Goal: Check status: Check status

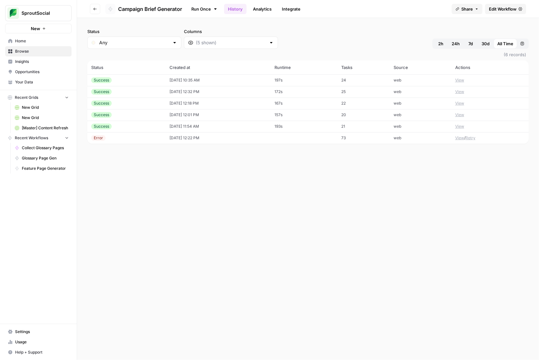
click at [93, 10] on icon "button" at bounding box center [95, 9] width 4 height 4
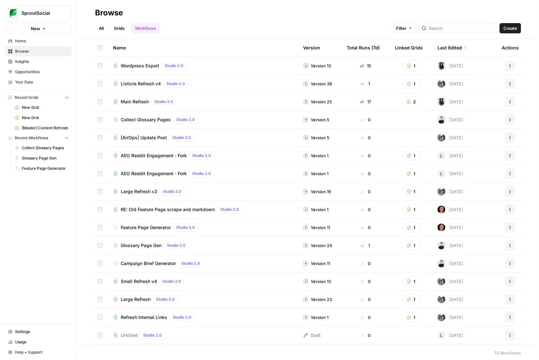
click at [142, 68] on span "Wordpress Export" at bounding box center [140, 66] width 39 height 6
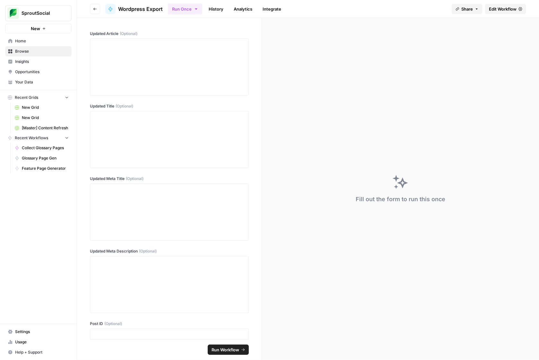
click at [38, 53] on span "Browse" at bounding box center [42, 51] width 54 height 6
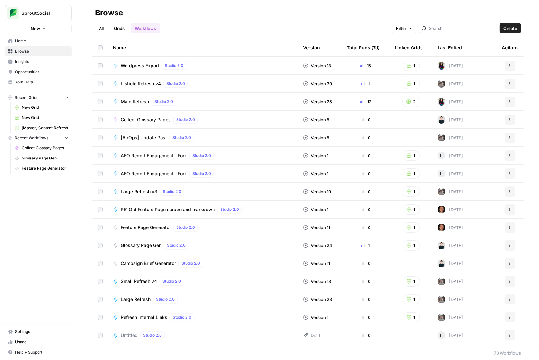
click at [38, 97] on span "Recent Grids" at bounding box center [26, 98] width 23 height 6
click at [37, 51] on span "Browse" at bounding box center [42, 51] width 54 height 6
click at [123, 28] on link "Grids" at bounding box center [119, 28] width 18 height 10
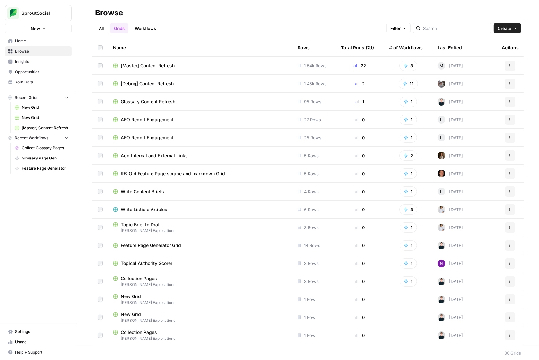
click at [169, 64] on span "[Master] Content Refresh" at bounding box center [148, 66] width 54 height 6
click at [200, 99] on div "Glossary Content Refresh" at bounding box center [200, 102] width 174 height 6
click at [155, 28] on link "Workflows" at bounding box center [145, 28] width 29 height 10
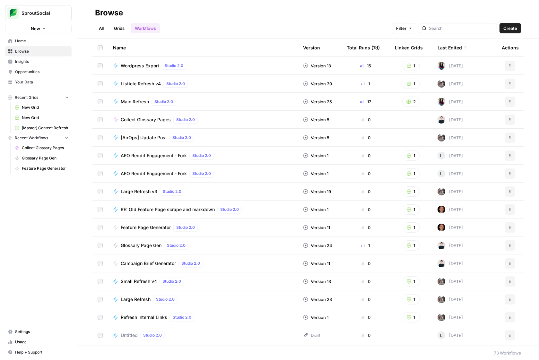
click at [158, 138] on span "[AirOps] Update Post" at bounding box center [144, 137] width 46 height 6
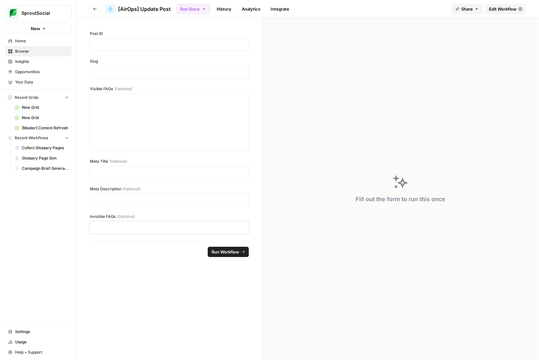
click at [179, 226] on p at bounding box center [169, 227] width 150 height 6
click at [228, 11] on link "History" at bounding box center [224, 9] width 22 height 10
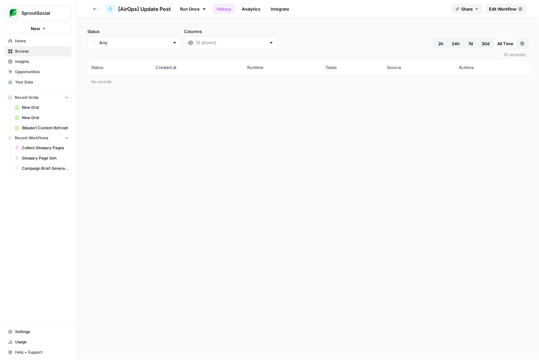
click at [250, 11] on link "Analytics" at bounding box center [251, 9] width 26 height 10
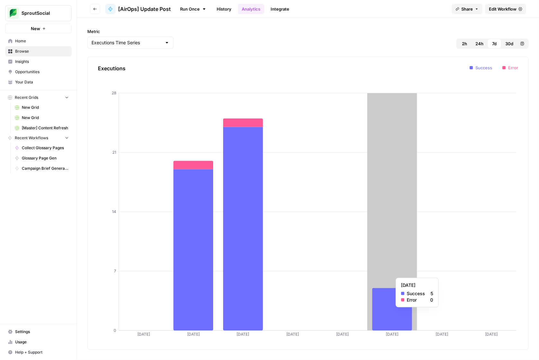
click at [375, 310] on icon at bounding box center [392, 309] width 40 height 42
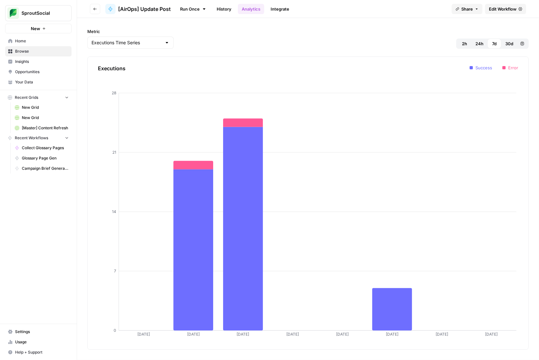
click at [228, 10] on link "History" at bounding box center [224, 9] width 22 height 10
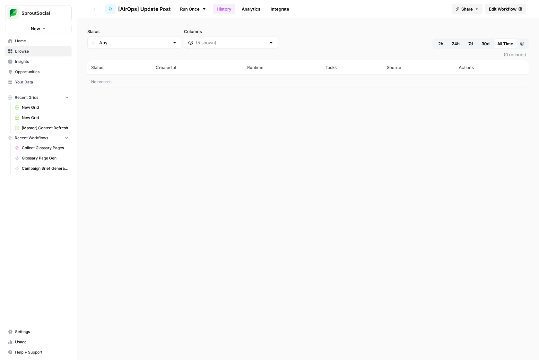
click at [271, 8] on link "Integrate" at bounding box center [280, 9] width 26 height 10
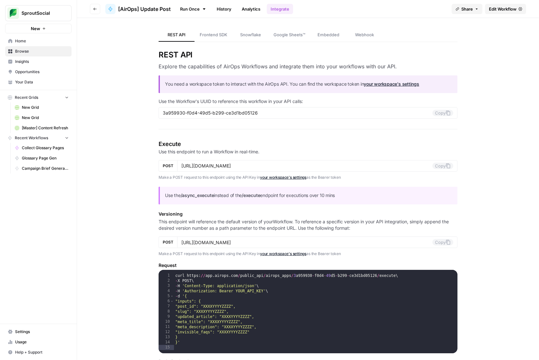
click at [44, 53] on span "Browse" at bounding box center [42, 51] width 54 height 6
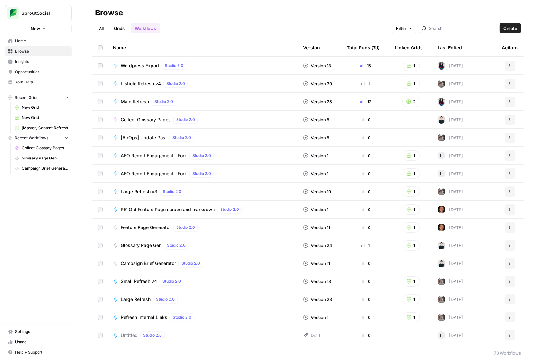
click at [140, 100] on span "Main Refresh" at bounding box center [135, 102] width 28 height 6
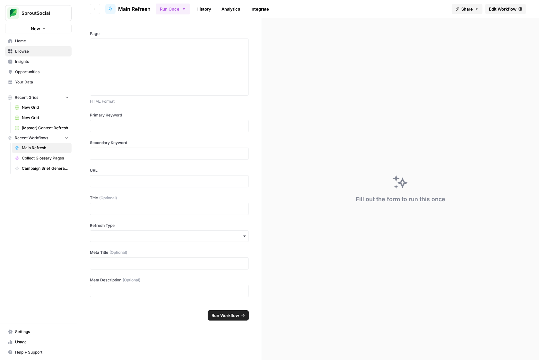
click at [208, 11] on link "History" at bounding box center [204, 9] width 22 height 10
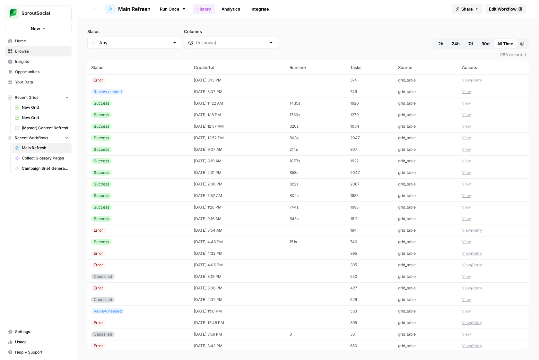
click at [283, 104] on td "09/10/25 at 11:22 AM" at bounding box center [238, 104] width 96 height 12
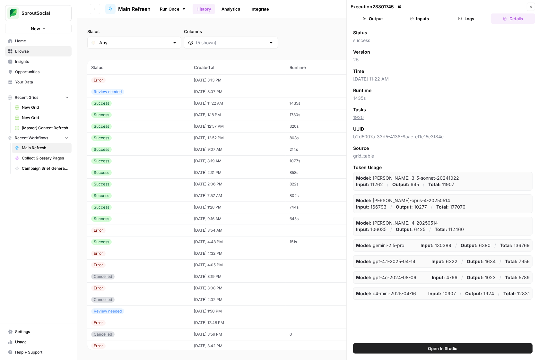
click at [429, 346] on span "Open In Studio" at bounding box center [443, 348] width 30 height 6
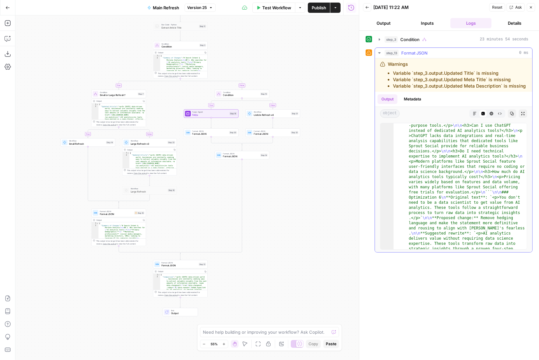
scroll to position [7051, 0]
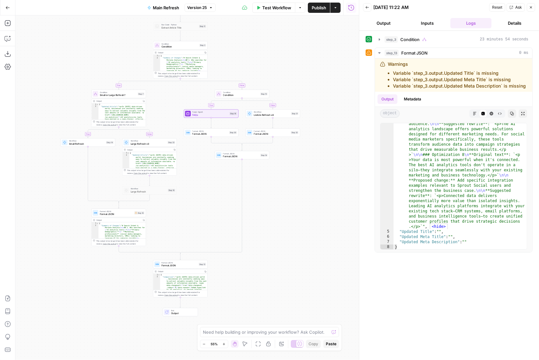
click at [5, 5] on button "Go Back" at bounding box center [8, 8] width 12 height 12
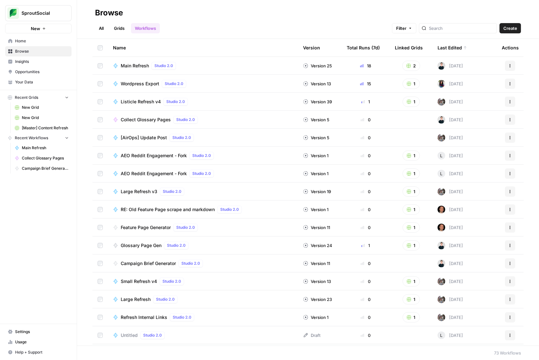
click at [116, 30] on link "Grids" at bounding box center [119, 28] width 18 height 10
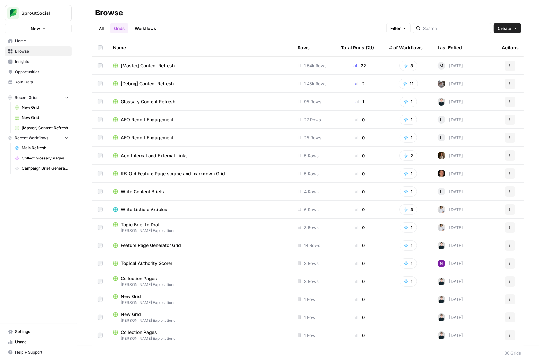
click at [153, 121] on span "AEO Reddit Engagement" at bounding box center [147, 119] width 53 height 6
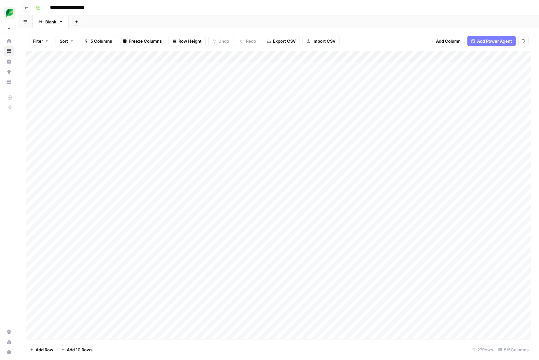
scroll to position [28, 0]
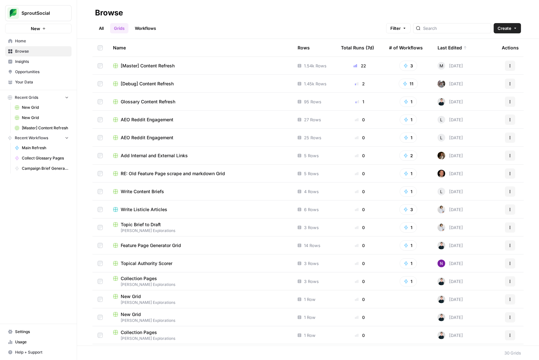
click at [162, 81] on span "[Debug] Content Refresh" at bounding box center [147, 84] width 53 height 6
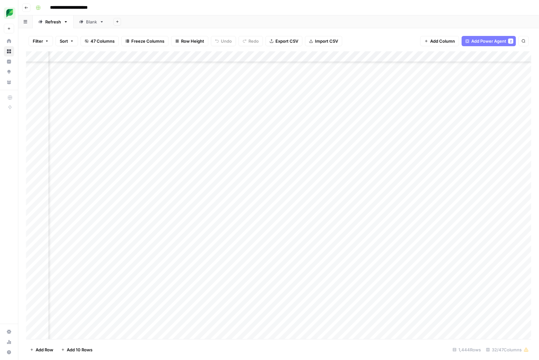
scroll to position [726, 136]
click at [320, 29] on div "Filter Sort 47 Columns Freeze Columns Row Height Undo Redo Export CSV Import CS…" at bounding box center [278, 194] width 520 height 332
type input "**********"
click at [509, 60] on icon "Next Result" at bounding box center [510, 59] width 5 height 5
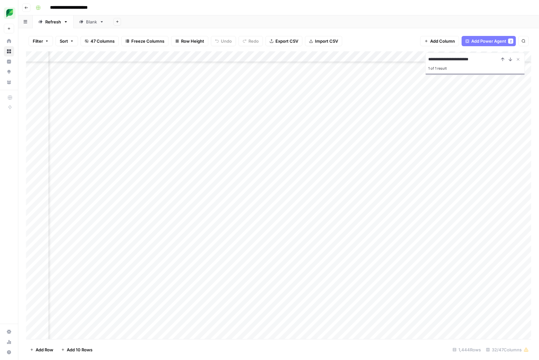
click at [349, 223] on div "Add Column" at bounding box center [278, 195] width 505 height 288
click at [360, 223] on div "Add Column" at bounding box center [278, 195] width 505 height 288
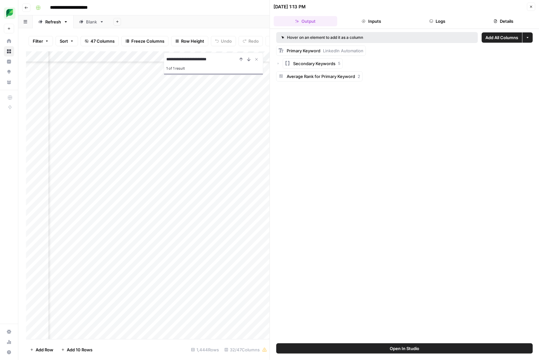
click at [446, 17] on button "Logs" at bounding box center [438, 21] width 64 height 10
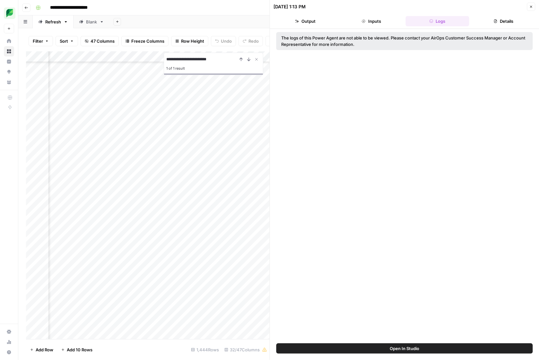
scroll to position [3717, 270]
click at [499, 22] on button "Details" at bounding box center [503, 21] width 64 height 10
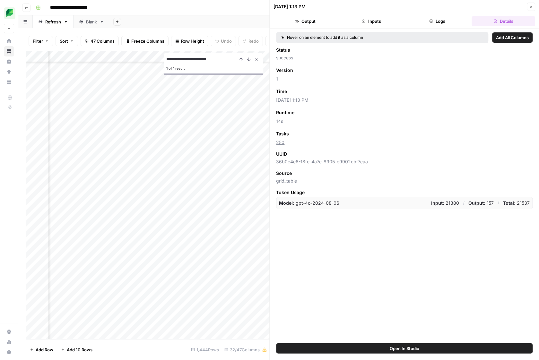
click at [316, 19] on button "Output" at bounding box center [306, 21] width 64 height 10
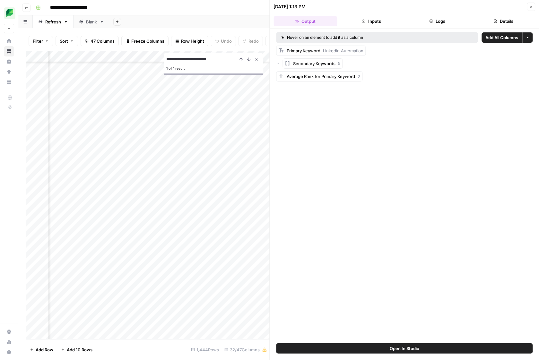
click at [300, 65] on span "Secondary Keywords" at bounding box center [314, 63] width 42 height 6
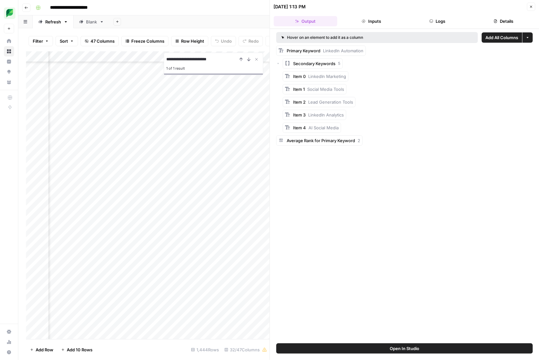
click at [306, 140] on span "Average Rank for Primary Keyword" at bounding box center [321, 140] width 68 height 5
click at [364, 16] on button "Inputs" at bounding box center [371, 21] width 64 height 10
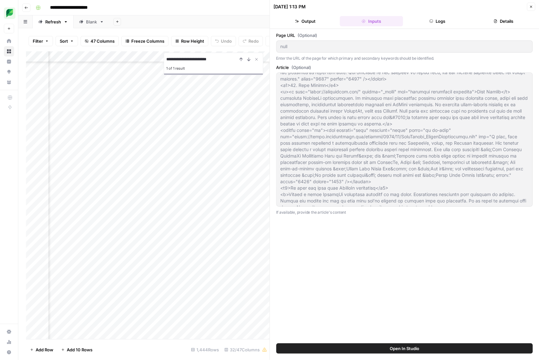
scroll to position [3022, 0]
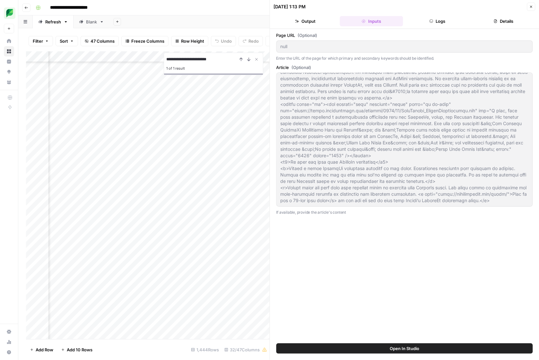
click at [439, 24] on button "Logs" at bounding box center [438, 21] width 64 height 10
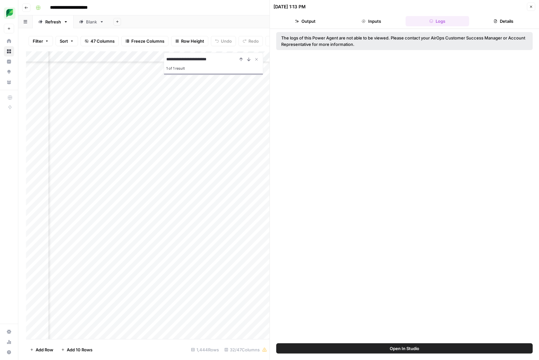
click at [491, 19] on button "Details" at bounding box center [503, 21] width 64 height 10
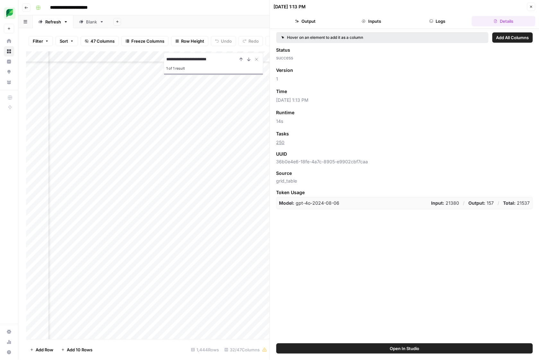
scroll to position [3717, 323]
click at [377, 350] on button "Open In Studio" at bounding box center [404, 348] width 256 height 10
click at [115, 57] on div "Add Column" at bounding box center [148, 195] width 244 height 288
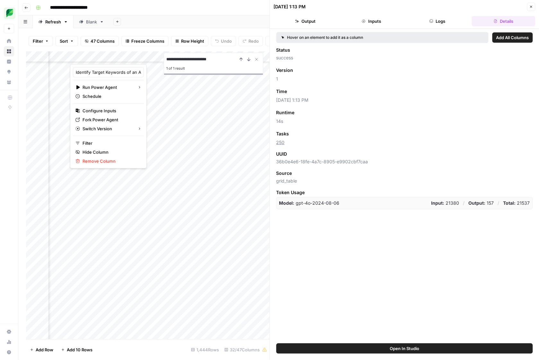
click at [94, 58] on div at bounding box center [99, 57] width 58 height 13
click at [140, 21] on div "Add Sheet" at bounding box center [323, 21] width 429 height 13
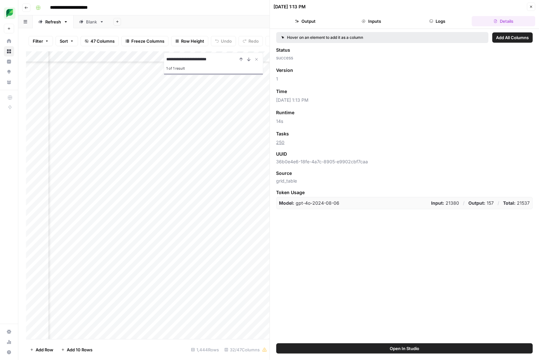
click at [27, 9] on icon "button" at bounding box center [26, 8] width 4 height 4
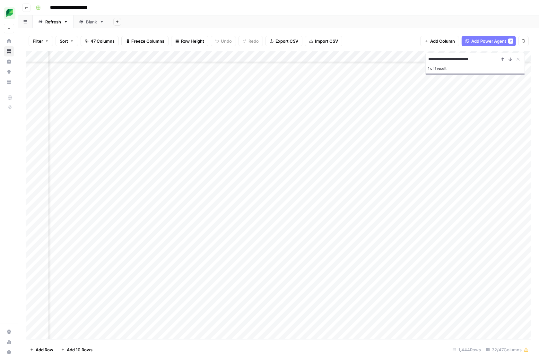
click at [27, 9] on icon "button" at bounding box center [26, 8] width 4 height 4
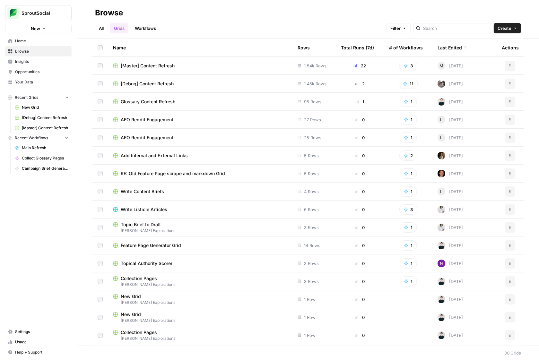
click at [167, 69] on span "[Master] Content Refresh" at bounding box center [148, 66] width 54 height 6
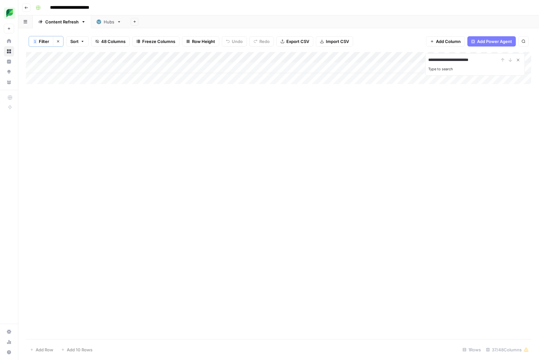
type input "**********"
click at [518, 57] on icon "Close Search" at bounding box center [517, 59] width 5 height 5
click at [260, 56] on div "Add Column" at bounding box center [278, 68] width 505 height 32
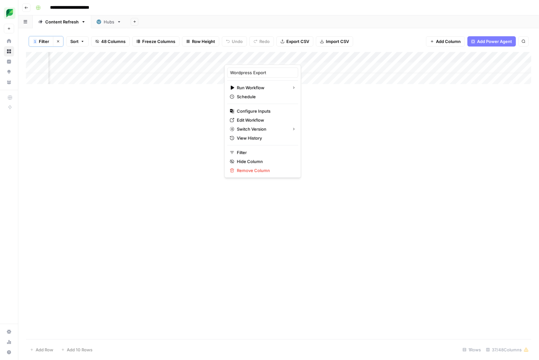
click at [339, 104] on div "Add Column" at bounding box center [278, 195] width 505 height 287
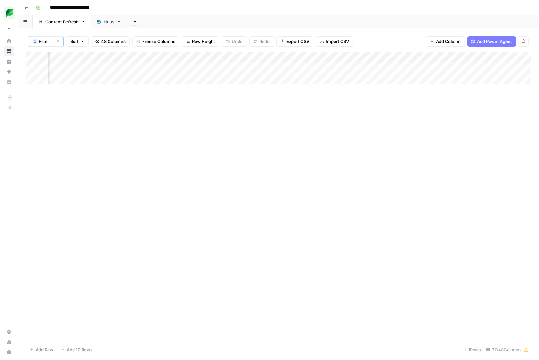
scroll to position [0, 107]
click at [108, 26] on link "Hubs" at bounding box center [109, 21] width 36 height 13
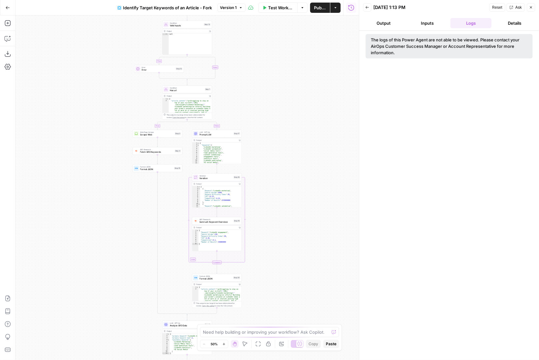
click at [533, 8] on button "Close" at bounding box center [531, 7] width 8 height 8
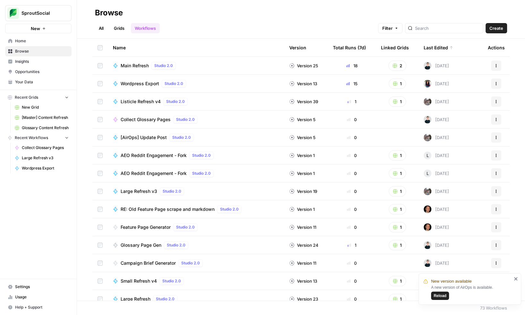
click at [216, 140] on div "[AirOps] Update Post Studio 2.0" at bounding box center [196, 138] width 166 height 8
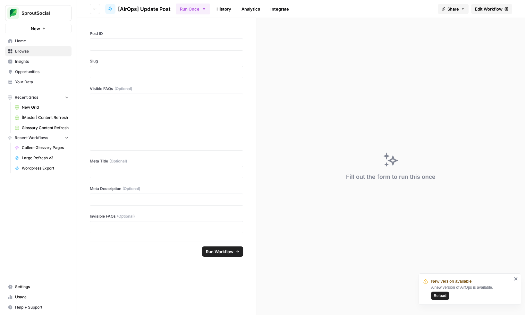
click at [230, 11] on link "History" at bounding box center [224, 9] width 22 height 10
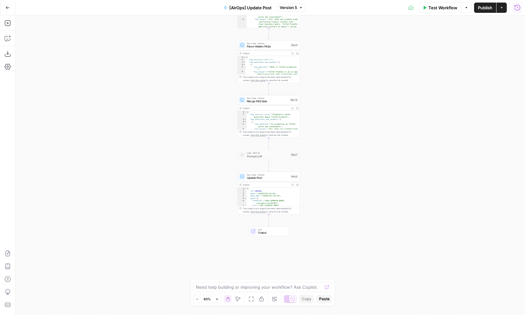
click at [519, 7] on icon "button" at bounding box center [517, 7] width 6 height 6
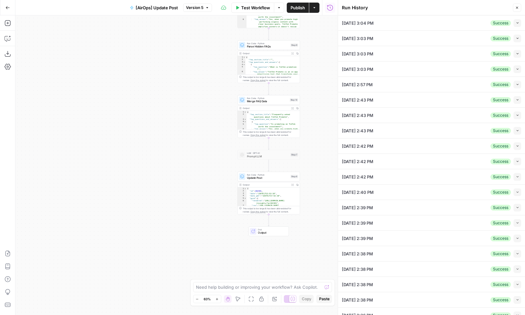
click at [510, 22] on div "Success" at bounding box center [501, 23] width 21 height 6
click at [516, 24] on icon "button" at bounding box center [518, 23] width 4 height 4
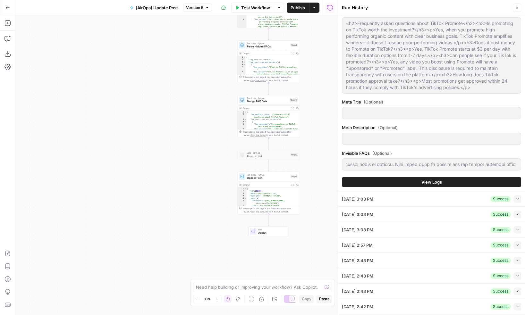
scroll to position [243, 0]
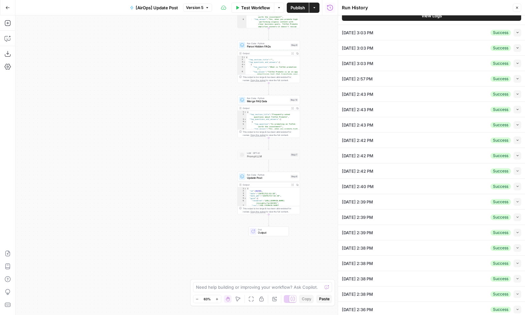
click at [453, 33] on div "[DATE] 3:03 PM Success Collapse" at bounding box center [431, 32] width 179 height 15
click at [516, 31] on icon "button" at bounding box center [518, 33] width 4 height 4
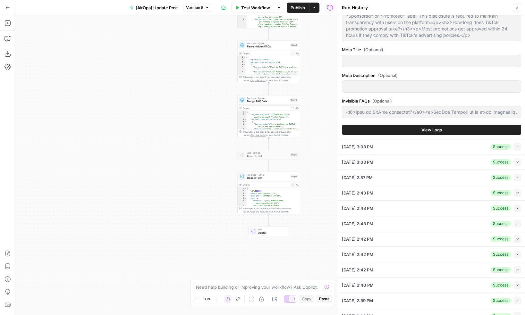
scroll to position [150, 0]
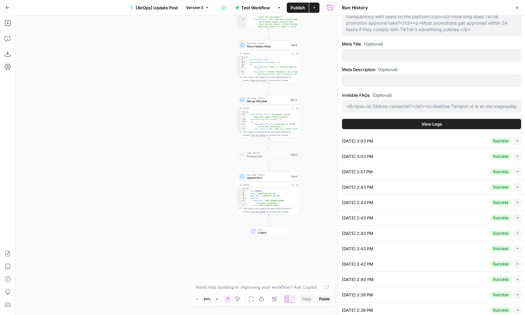
click at [515, 139] on button "Collapse" at bounding box center [518, 141] width 8 height 8
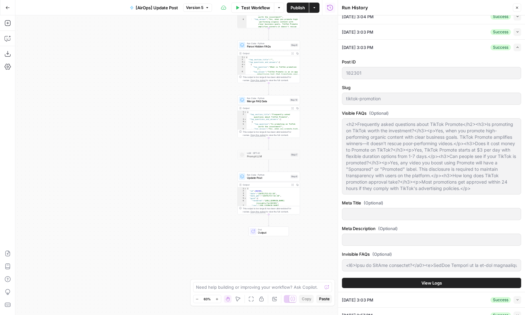
scroll to position [243, 0]
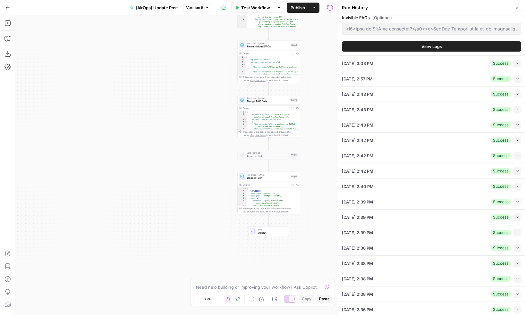
click at [518, 62] on icon "button" at bounding box center [518, 64] width 4 height 4
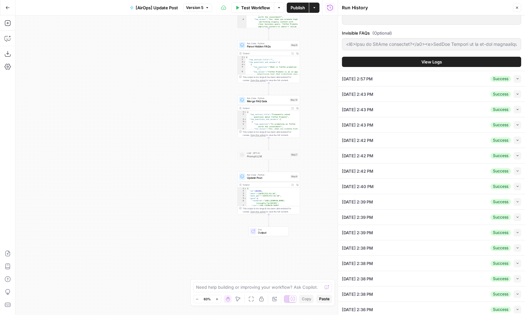
click at [516, 79] on span "Collapse" at bounding box center [516, 79] width 0 height 0
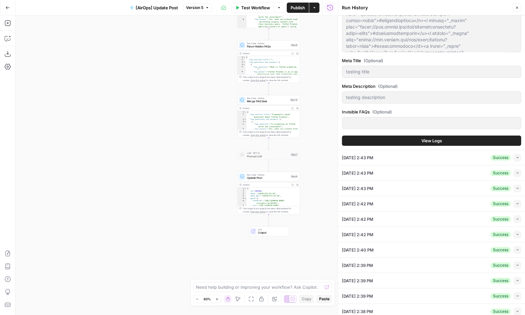
scroll to position [301, 0]
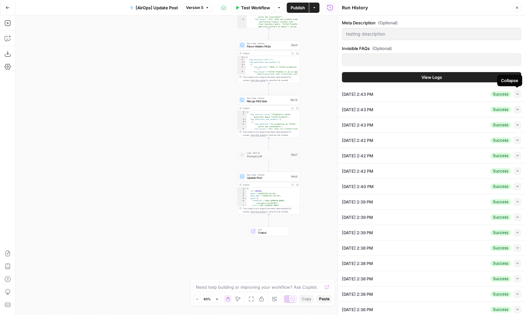
click at [516, 93] on icon "button" at bounding box center [518, 94] width 4 height 4
